Goal: Information Seeking & Learning: Learn about a topic

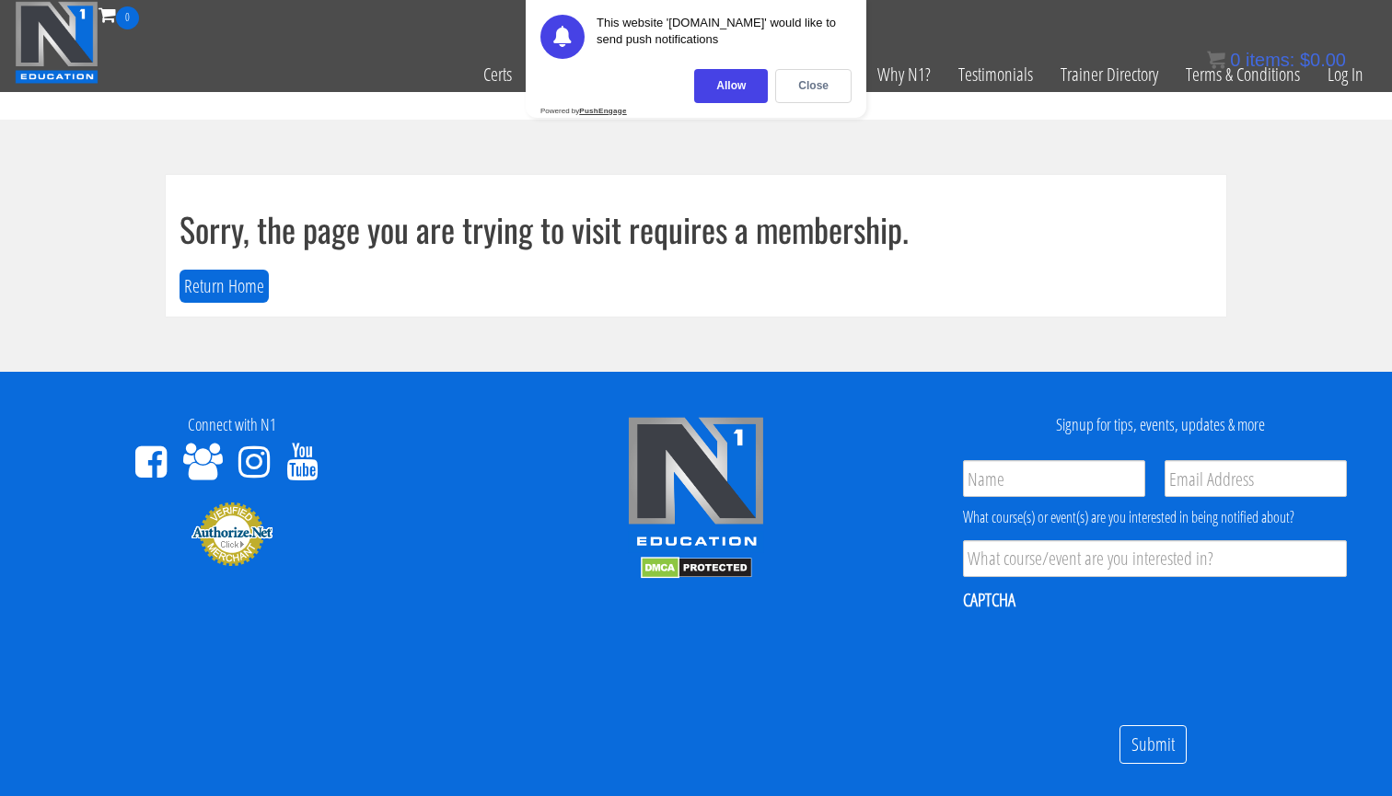
click at [332, 282] on div "Sorry, the page you are trying to visit requires a membership. Return Home" at bounding box center [696, 246] width 1060 height 142
click at [269, 282] on div "Sorry, the page you are trying to visit requires a membership. Return Home" at bounding box center [696, 246] width 1060 height 142
click at [746, 87] on div "Allow" at bounding box center [731, 86] width 74 height 34
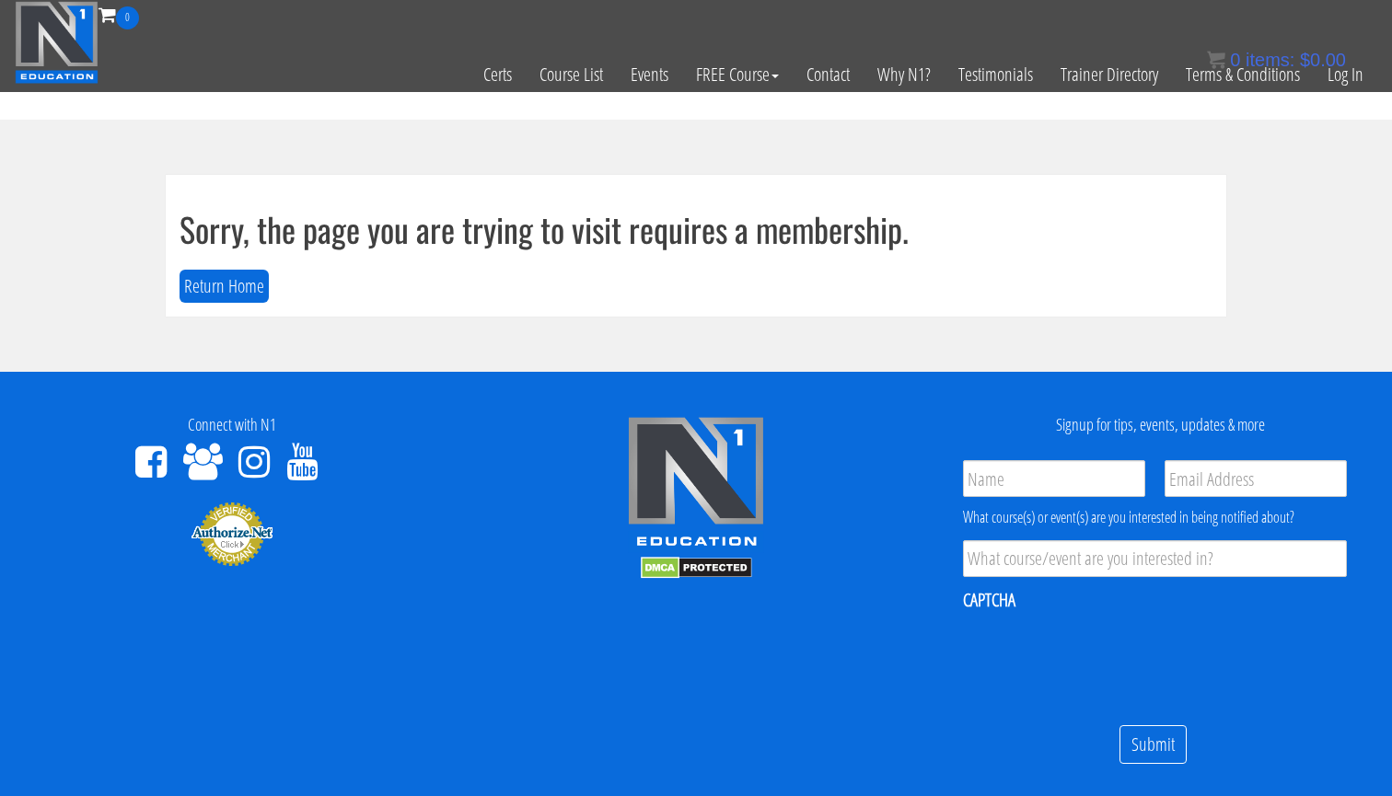
click at [1335, 72] on div "0 items: $ 0.00" at bounding box center [1276, 60] width 139 height 28
click at [1334, 81] on link "Log In" at bounding box center [1345, 74] width 64 height 90
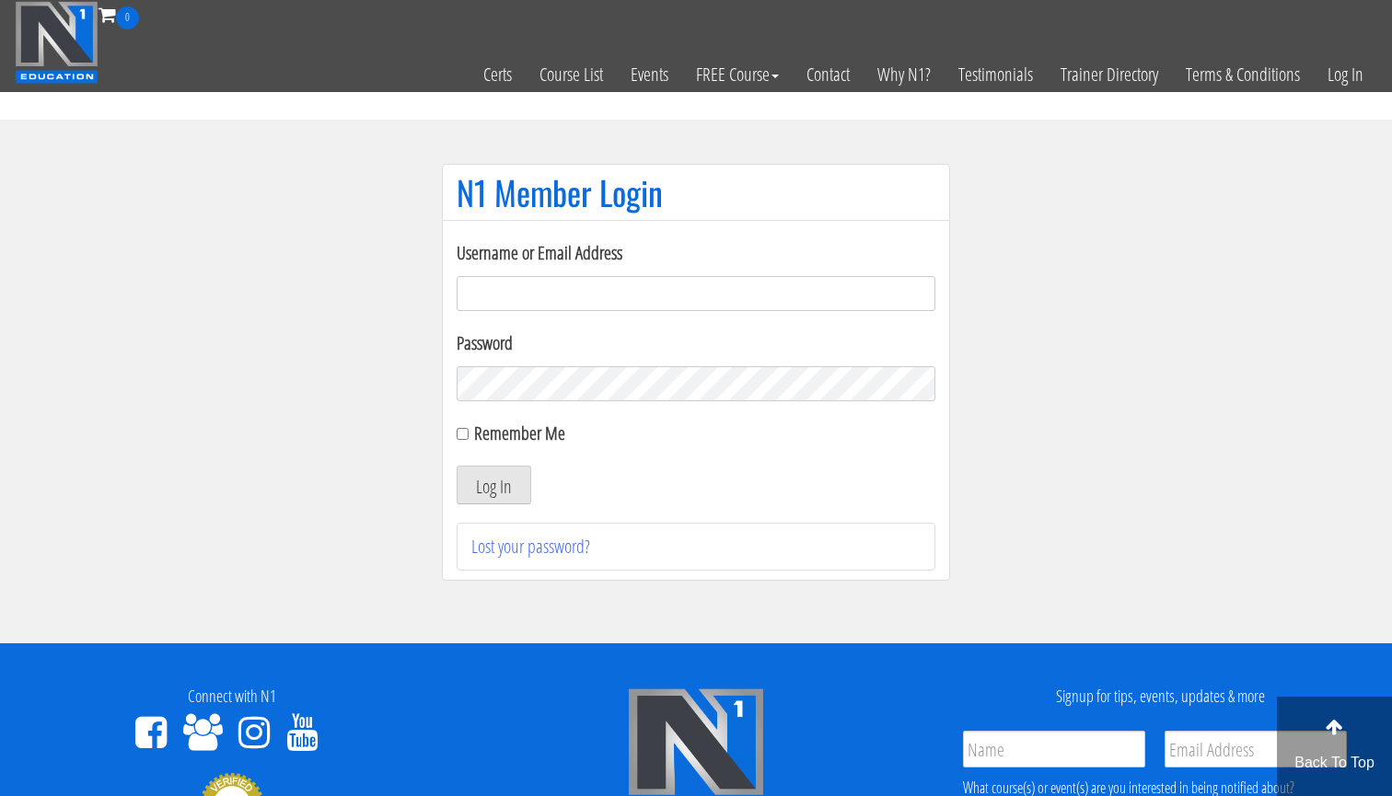
type input "[EMAIL_ADDRESS][DOMAIN_NAME]"
click at [493, 485] on button "Log In" at bounding box center [494, 485] width 75 height 39
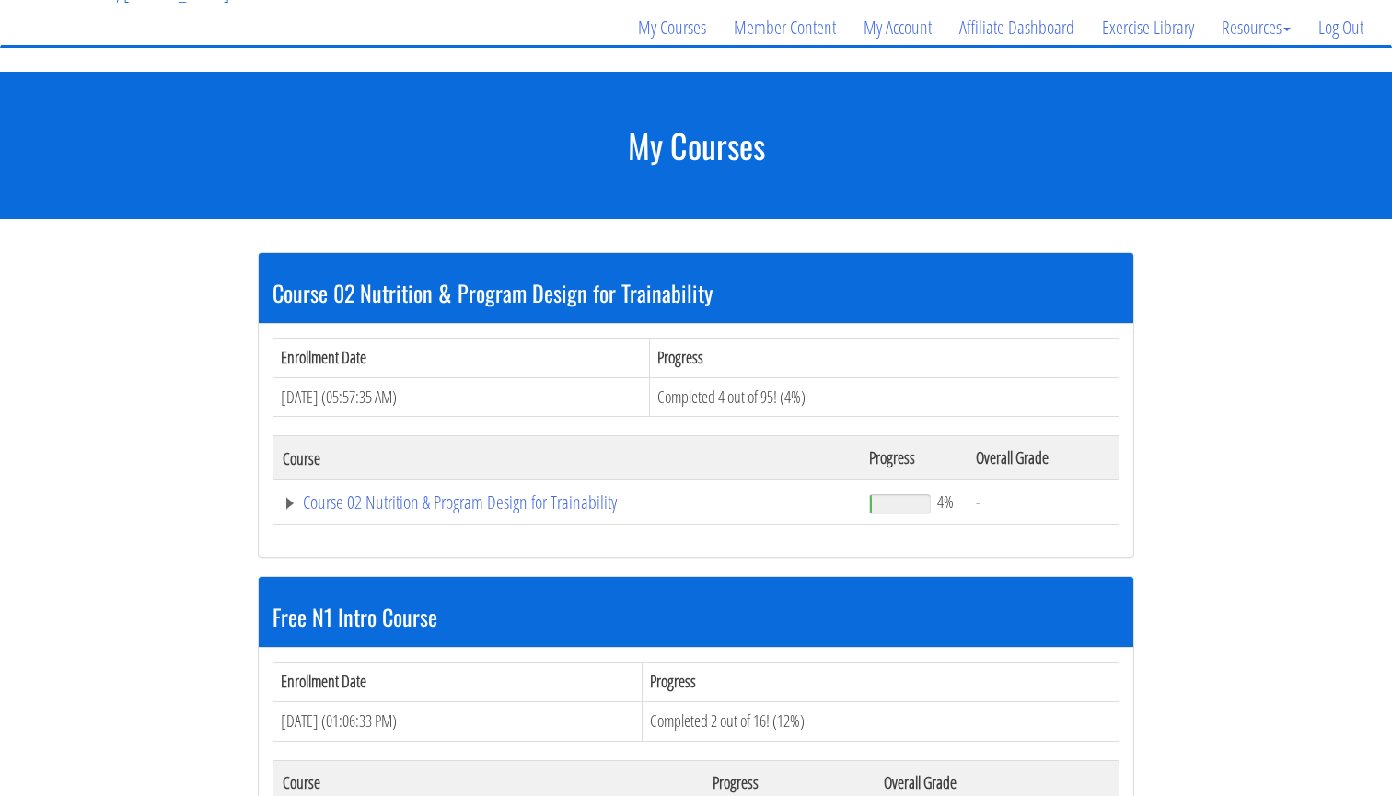
scroll to position [150, 0]
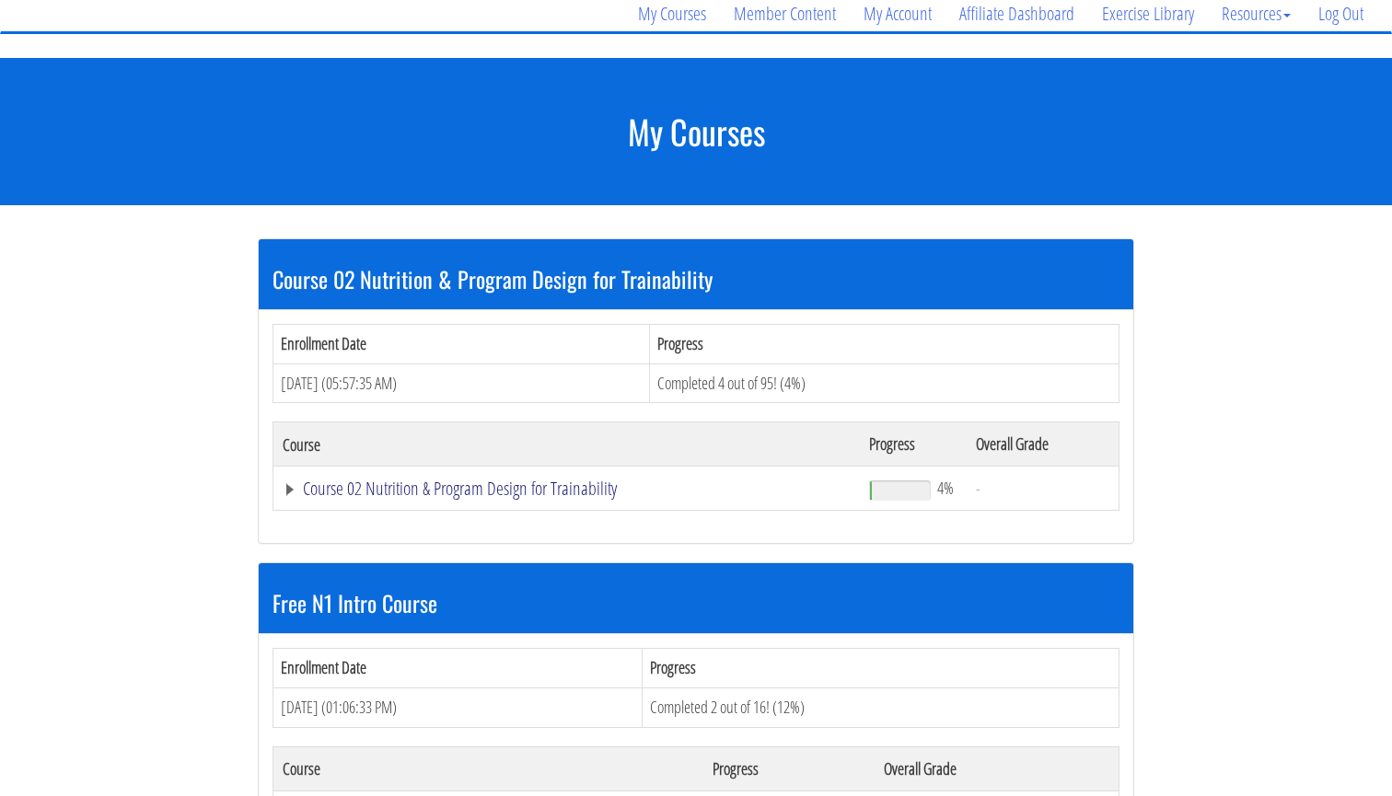
click at [490, 485] on link "Course 02 Nutrition & Program Design for Trainability" at bounding box center [567, 489] width 568 height 18
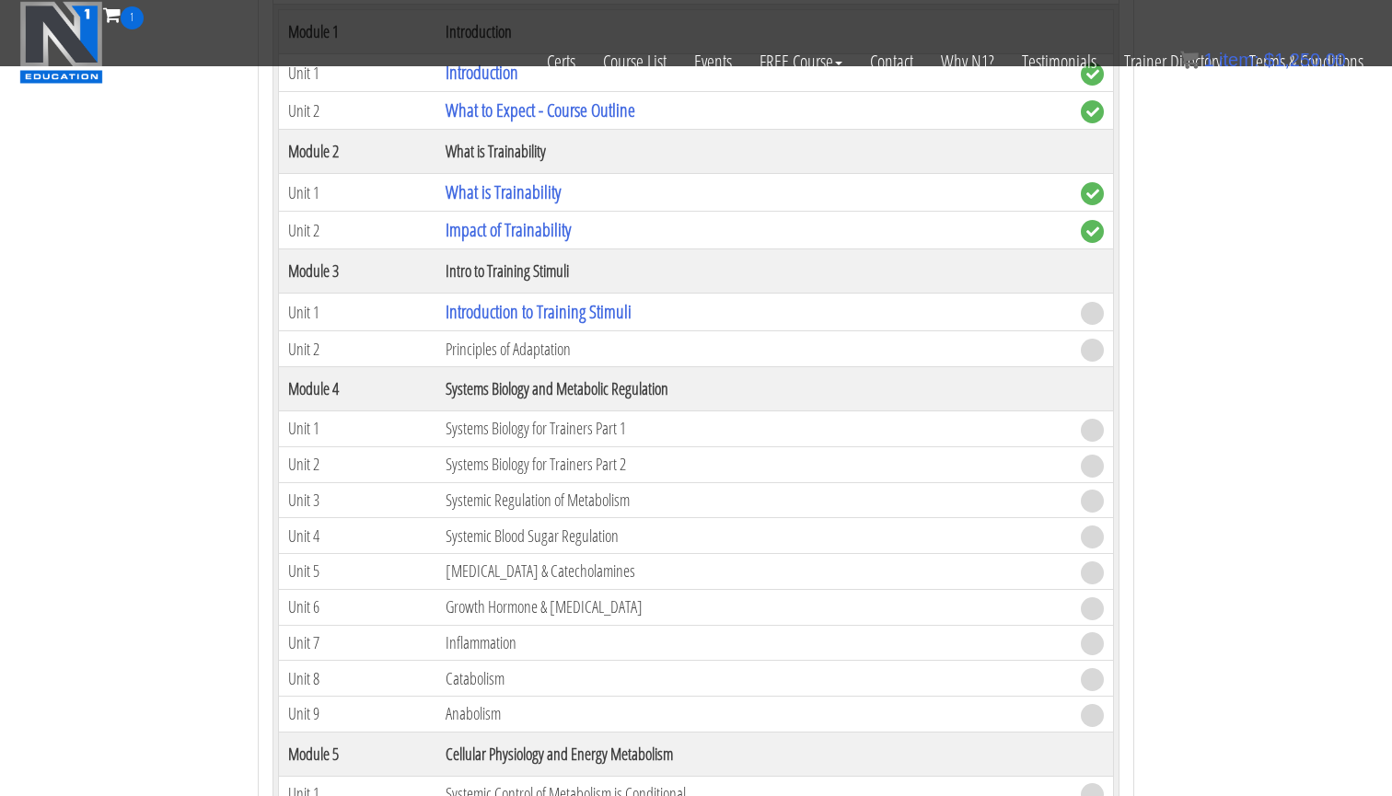
scroll to position [533, 0]
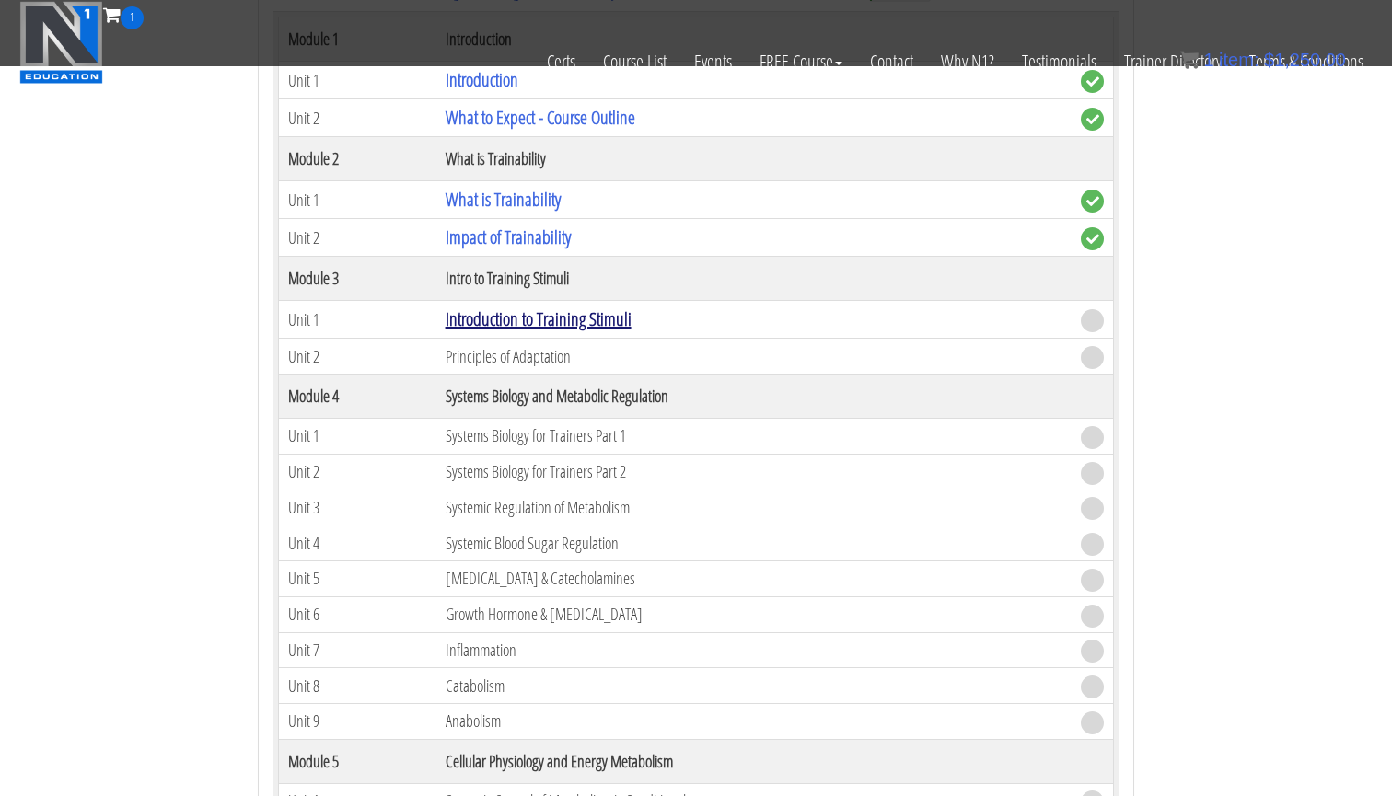
click at [593, 315] on link "Introduction to Training Stimuli" at bounding box center [539, 319] width 186 height 25
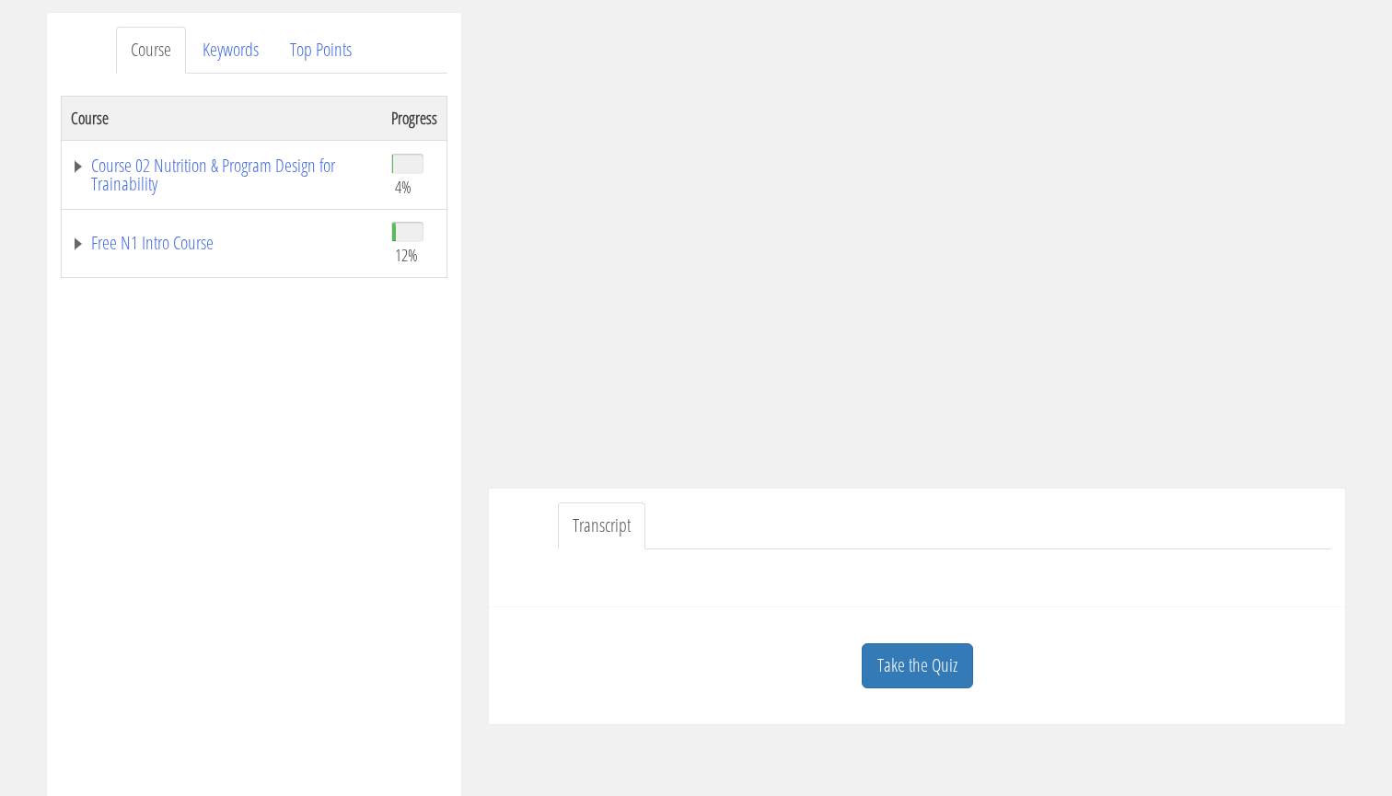
scroll to position [231, 0]
click at [610, 526] on link "Transcript" at bounding box center [601, 523] width 87 height 47
click at [733, 591] on div "Transcript" at bounding box center [917, 545] width 856 height 119
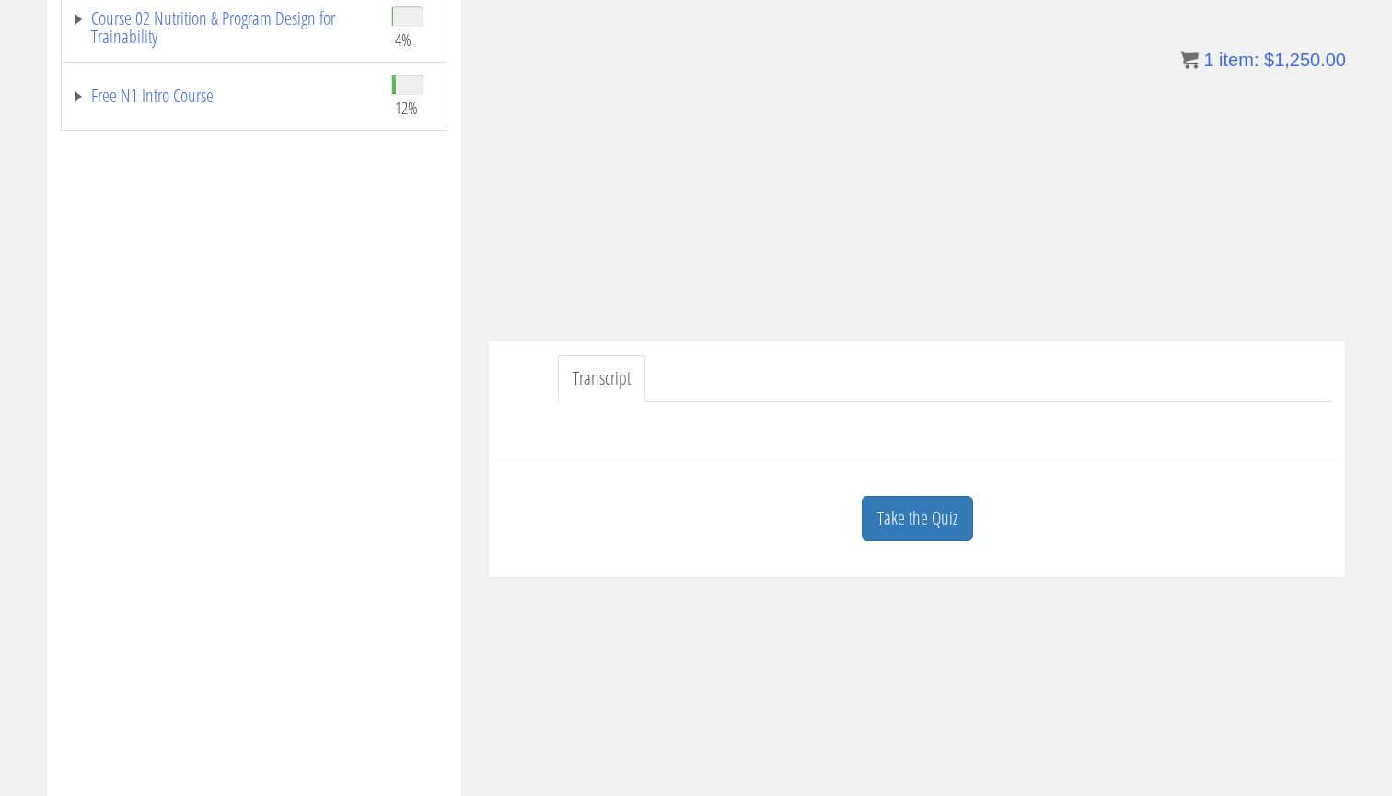
scroll to position [168, 0]
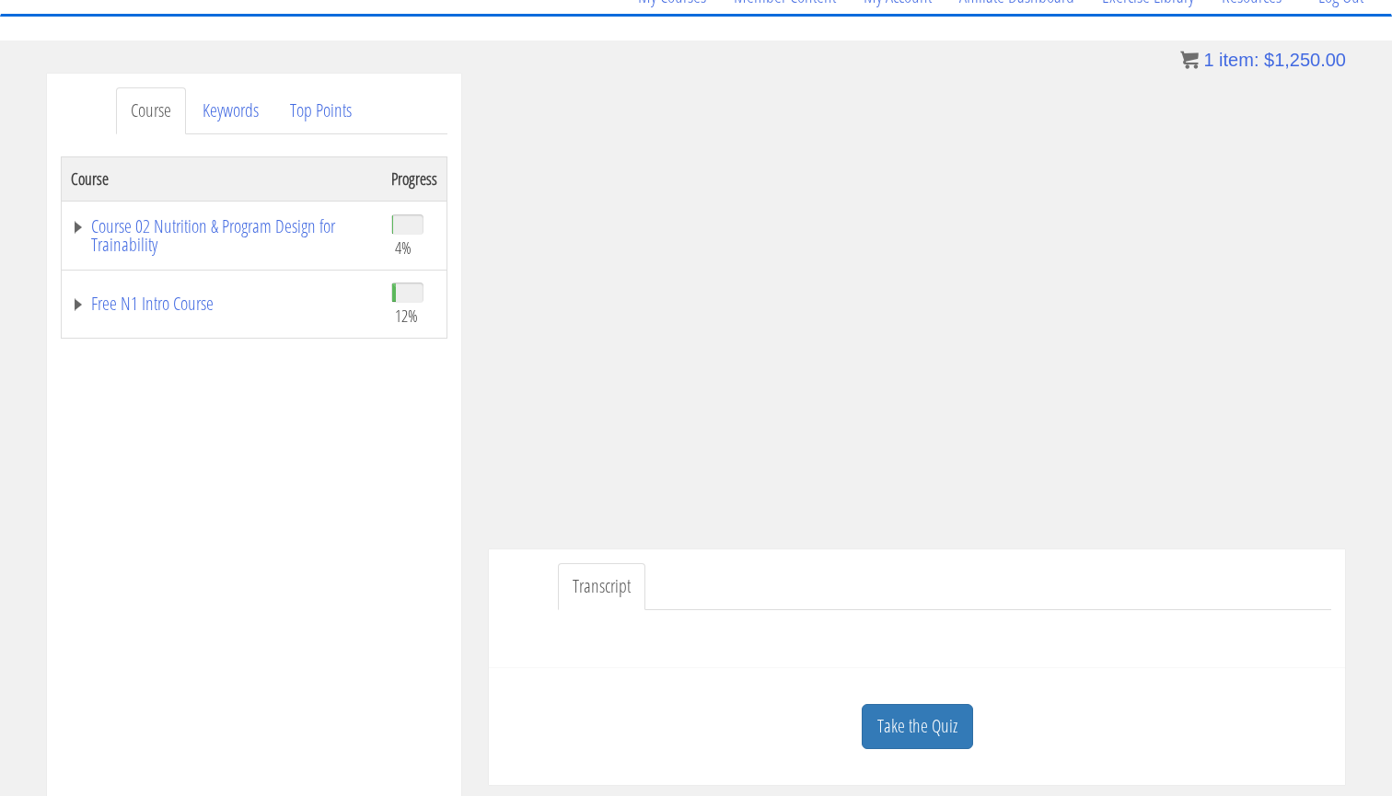
click at [739, 583] on ul "Transcript" at bounding box center [944, 586] width 773 height 47
click at [695, 617] on div at bounding box center [917, 632] width 828 height 44
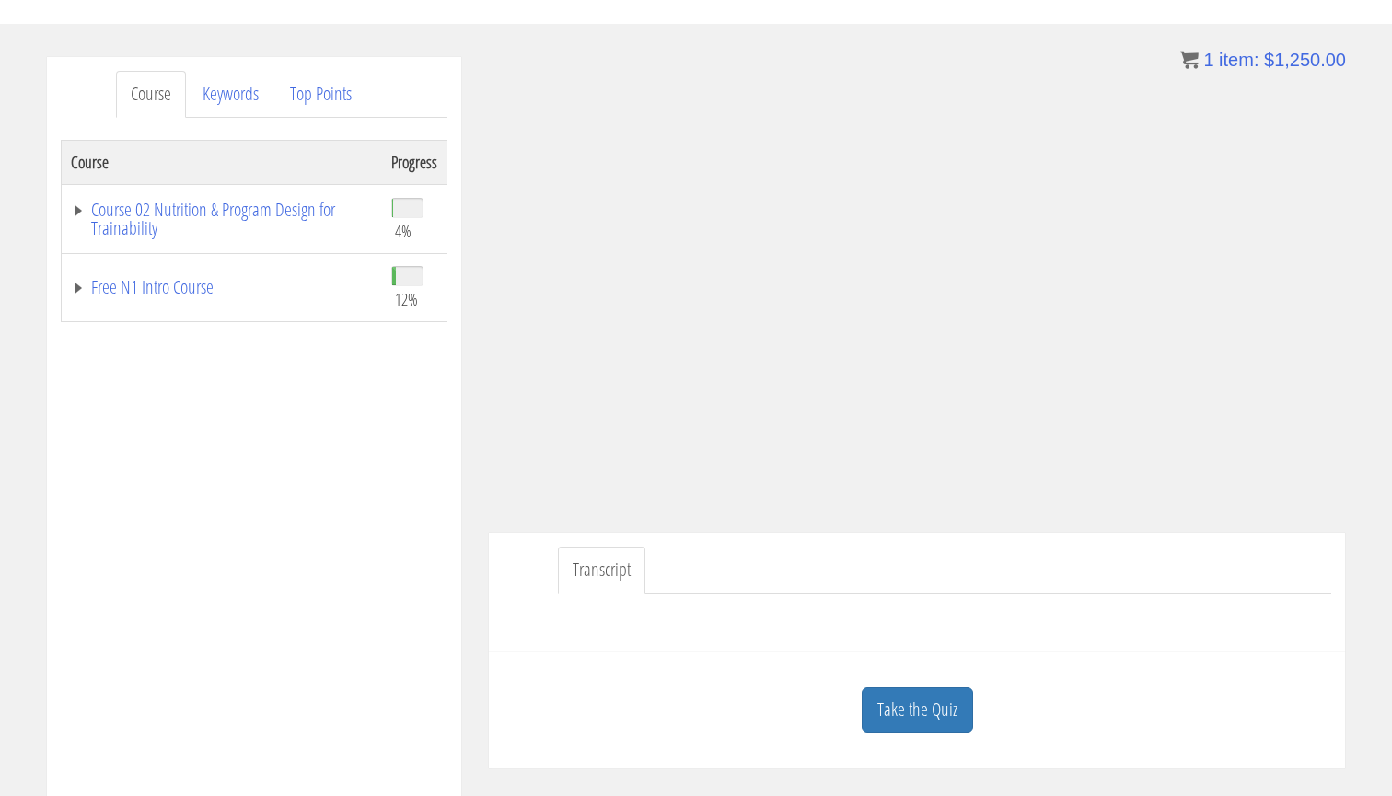
scroll to position [171, 0]
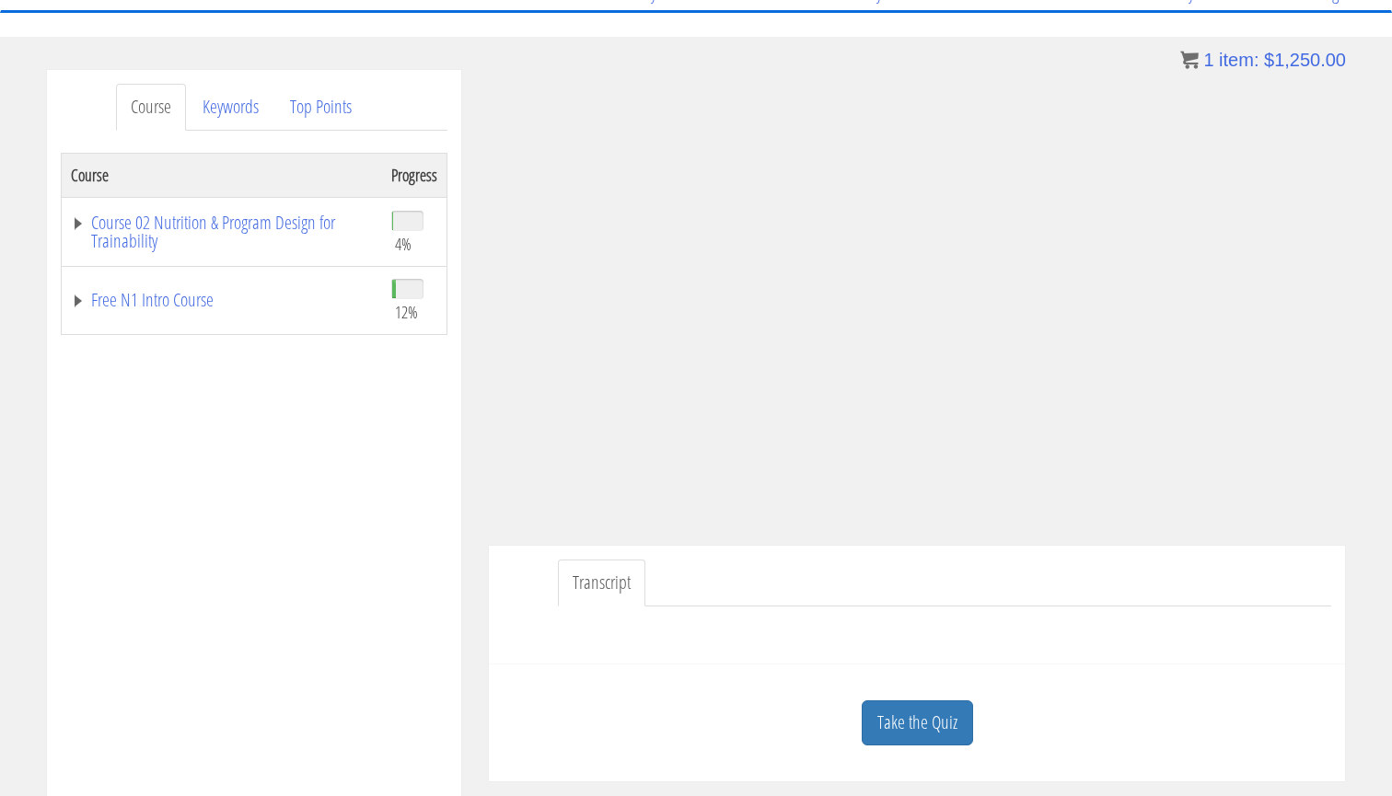
click at [1220, 561] on ul "Transcript" at bounding box center [944, 583] width 773 height 47
click at [678, 619] on div at bounding box center [917, 629] width 828 height 44
click at [679, 601] on ul "Transcript" at bounding box center [944, 583] width 773 height 47
click at [679, 596] on ul "Transcript" at bounding box center [944, 583] width 773 height 47
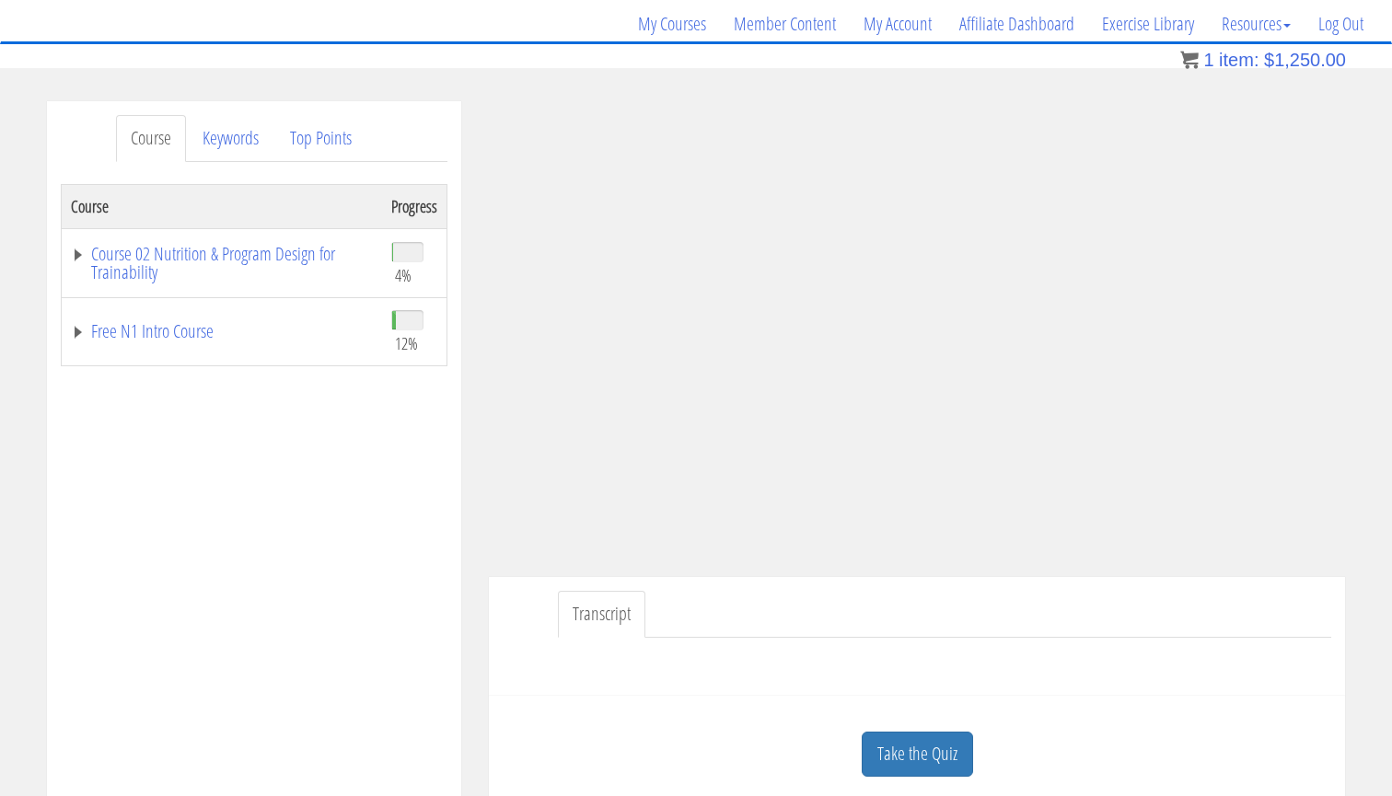
scroll to position [130, 0]
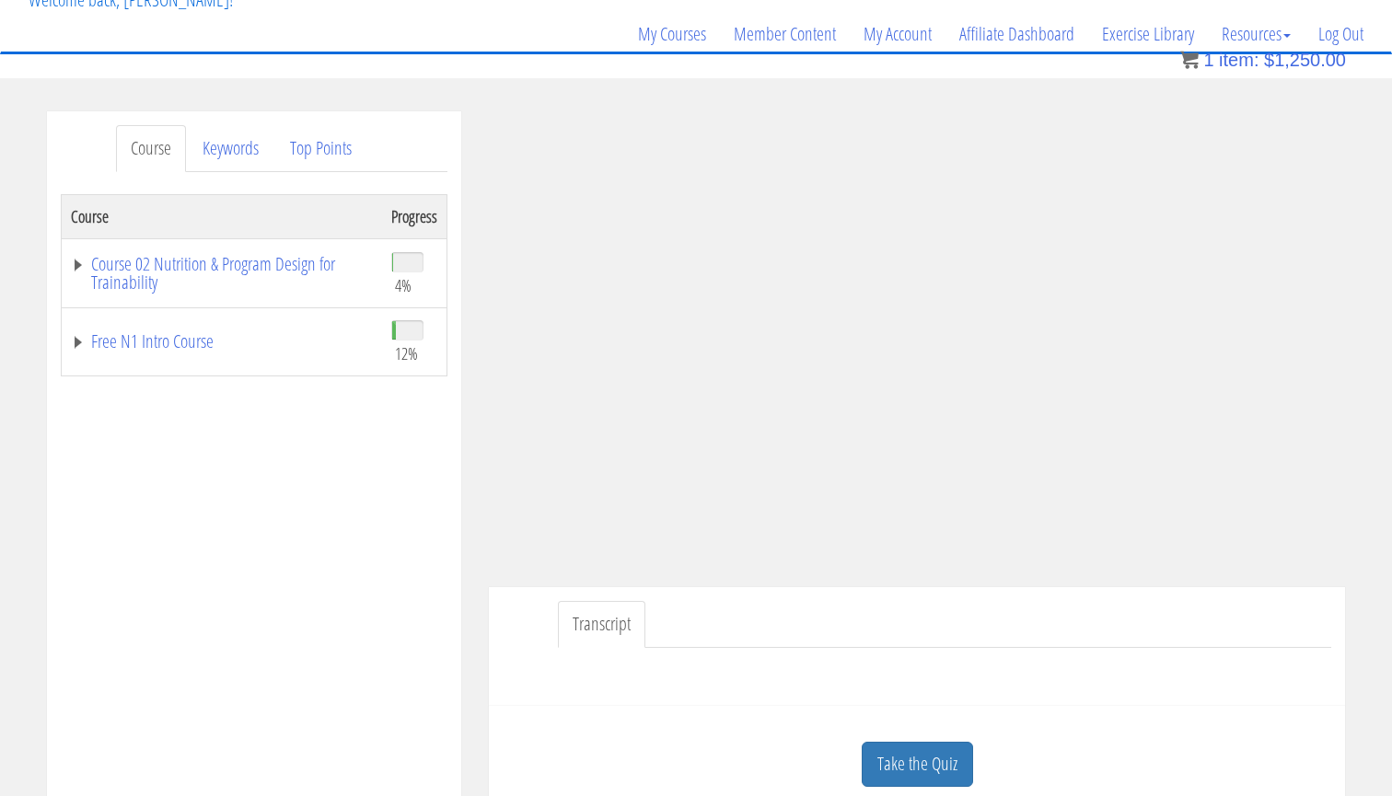
click at [270, 561] on div "Course Progress Course 02 Nutrition & Program Design for Trainability 4% Module…" at bounding box center [254, 654] width 387 height 920
